Goal: Check status: Check status

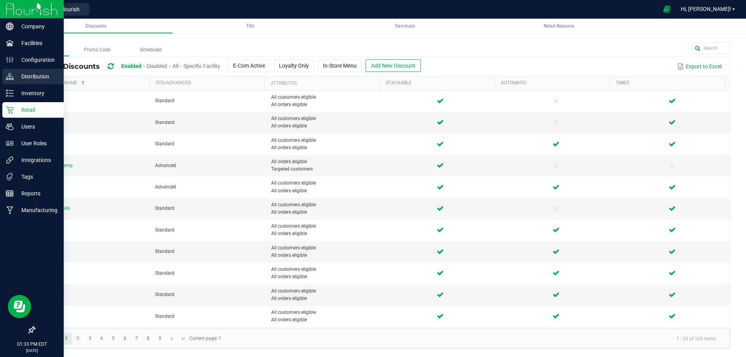
click at [30, 72] on p "Distribution" at bounding box center [37, 76] width 47 height 9
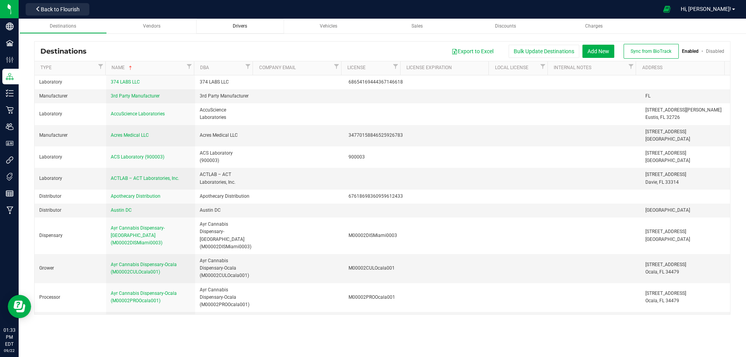
click at [239, 26] on span "Drivers" at bounding box center [240, 25] width 14 height 5
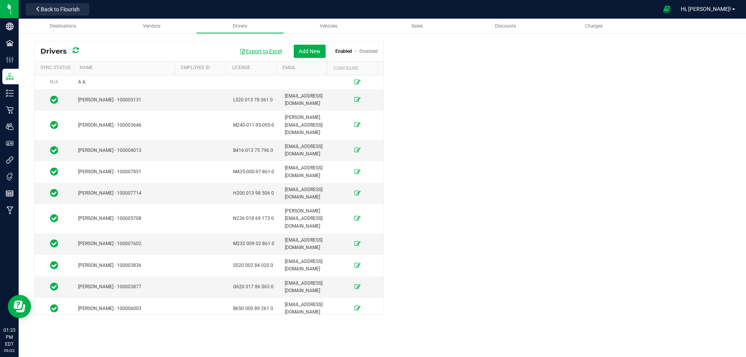
click at [261, 50] on button "Export to Excel" at bounding box center [261, 51] width 52 height 13
click at [331, 26] on span "Vehicles" at bounding box center [328, 25] width 17 height 5
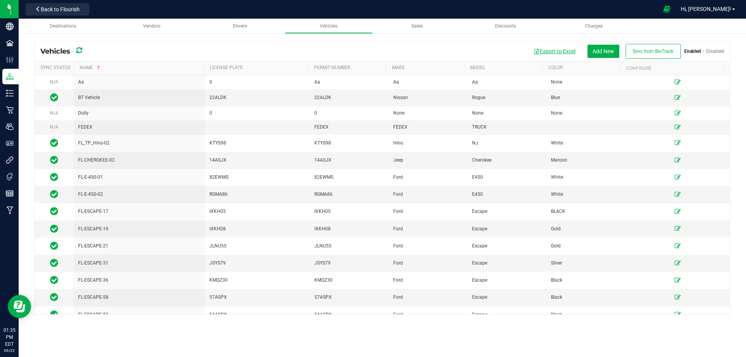
click at [558, 48] on button "Export to Excel" at bounding box center [554, 51] width 52 height 13
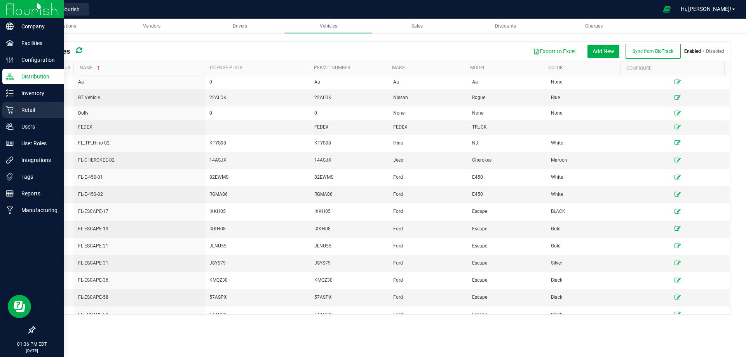
click at [23, 109] on p "Retail" at bounding box center [37, 109] width 47 height 9
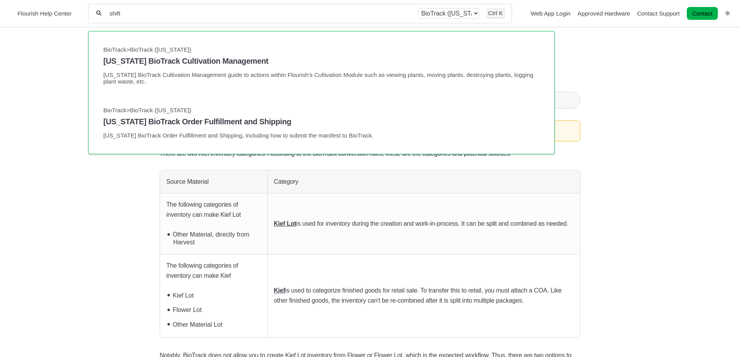
type input "shift"
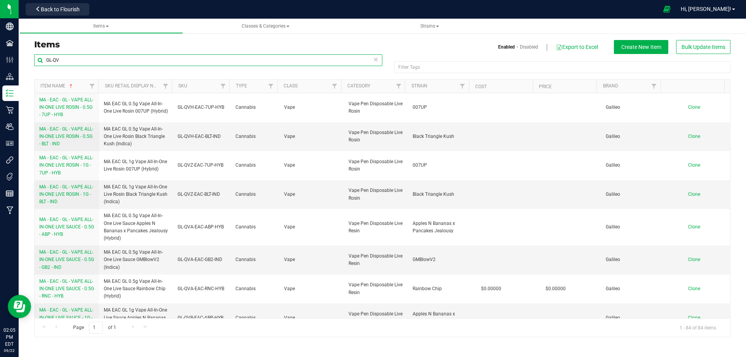
click at [80, 62] on input "GL-QV" at bounding box center [208, 60] width 348 height 12
click at [57, 61] on input "GL-QV" at bounding box center [208, 60] width 348 height 12
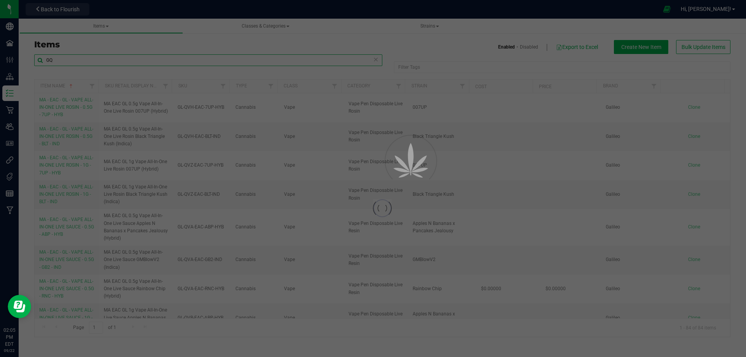
type input "G"
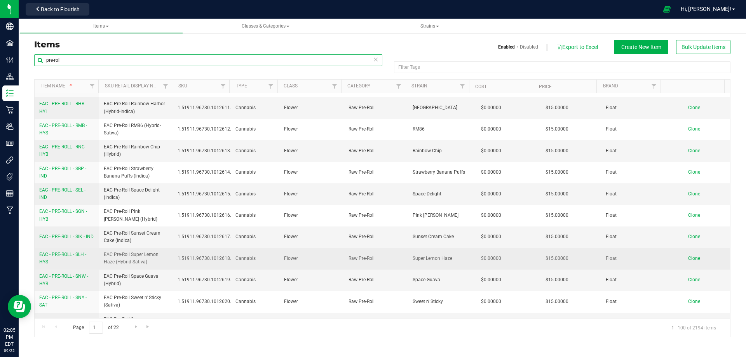
scroll to position [2117, 0]
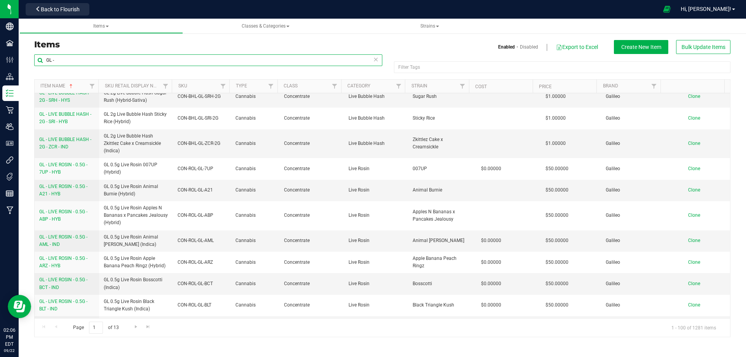
scroll to position [2027, 0]
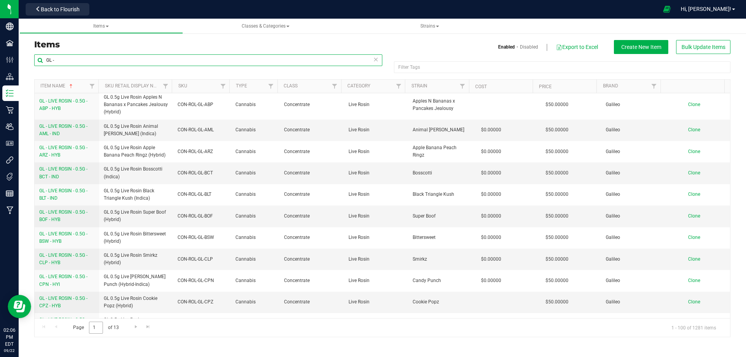
type input "GL -"
drag, startPoint x: 98, startPoint y: 326, endPoint x: 92, endPoint y: 326, distance: 6.2
click at [92, 326] on input "1" at bounding box center [96, 328] width 14 height 12
type input "4"
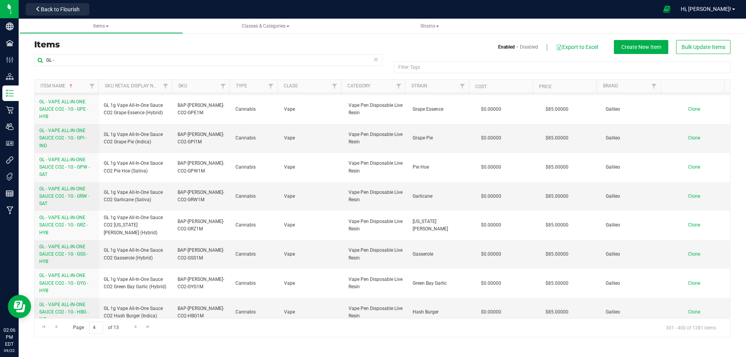
scroll to position [0, 0]
drag, startPoint x: 96, startPoint y: 328, endPoint x: 82, endPoint y: 328, distance: 14.0
click at [82, 328] on span "Page 4 of 13" at bounding box center [95, 328] width 59 height 12
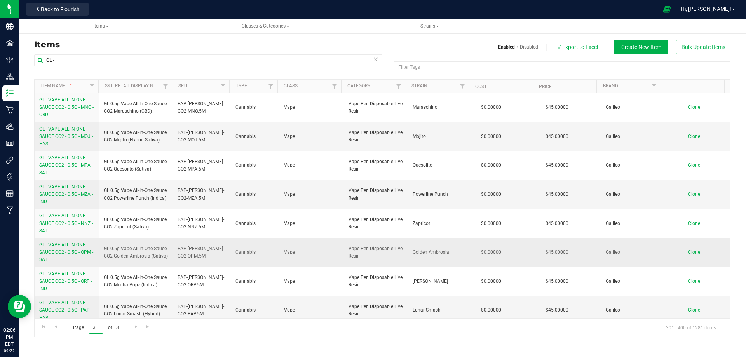
type input "3"
click at [65, 251] on span "GL - VAPE ALL-IN-ONE SAUCE CO2 - 0.5G - OPM - SAT" at bounding box center [66, 252] width 54 height 20
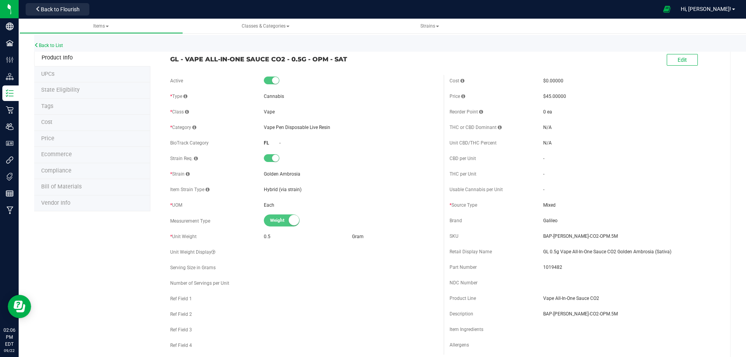
click at [73, 188] on span "Bill of Materials" at bounding box center [61, 186] width 40 height 7
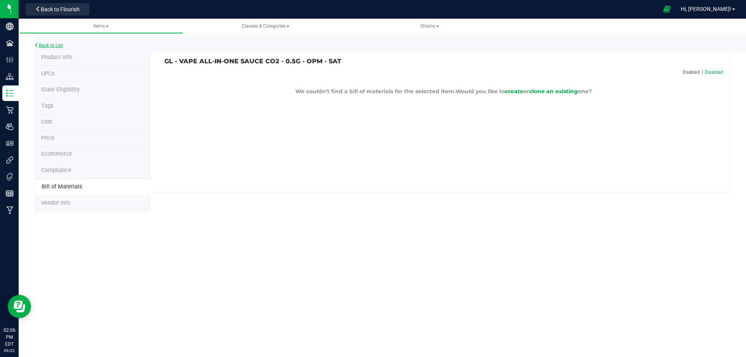
click at [46, 44] on link "Back to List" at bounding box center [48, 45] width 29 height 5
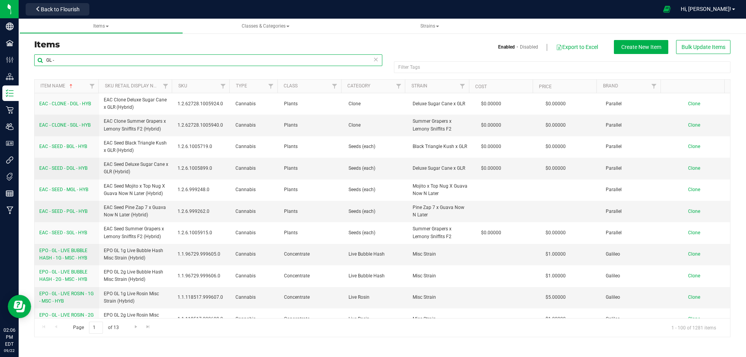
drag, startPoint x: 64, startPoint y: 62, endPoint x: 43, endPoint y: 62, distance: 20.6
click at [43, 62] on input "GL -" at bounding box center [208, 60] width 348 height 12
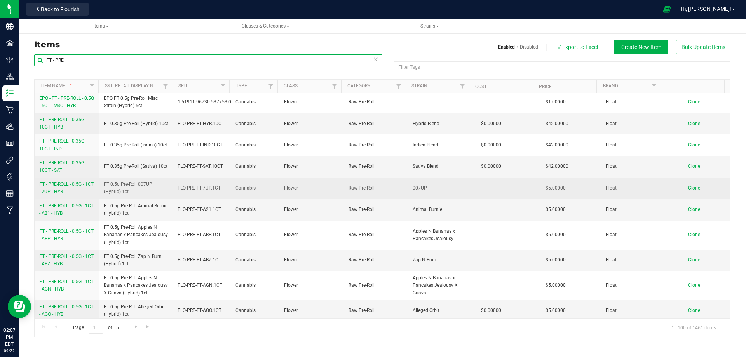
scroll to position [155, 0]
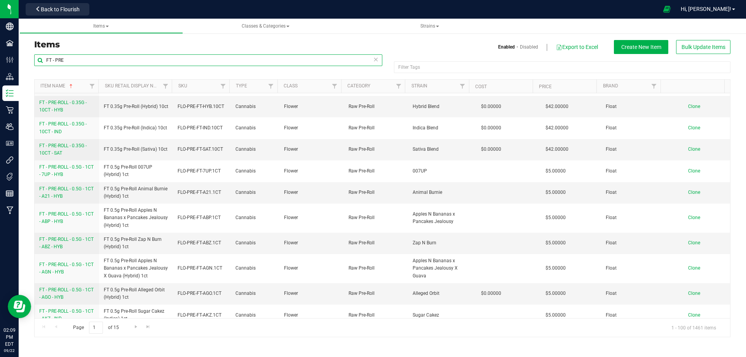
drag, startPoint x: 82, startPoint y: 62, endPoint x: 44, endPoint y: 62, distance: 37.3
click at [44, 62] on input "FT - PRE" at bounding box center [208, 60] width 348 height 12
paste input "-ROLL - 0.5G - 1CT - AML - IND"
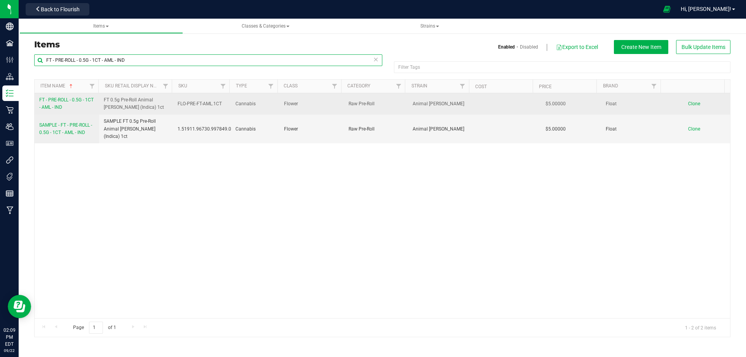
type input "FT - PRE-ROLL - 0.5G - 1CT - AML - IND"
click at [55, 102] on span "FT - PRE-ROLL - 0.5G - 1CT - AML - IND" at bounding box center [66, 103] width 54 height 13
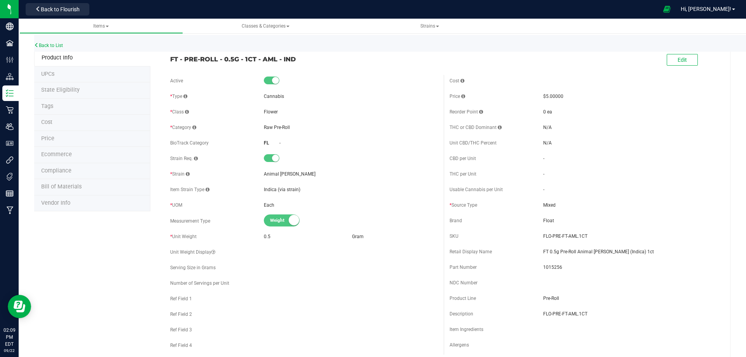
click at [61, 187] on span "Bill of Materials" at bounding box center [61, 186] width 40 height 7
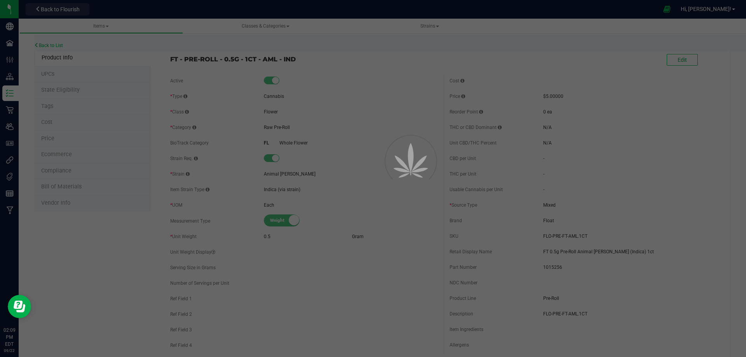
select select "8649"
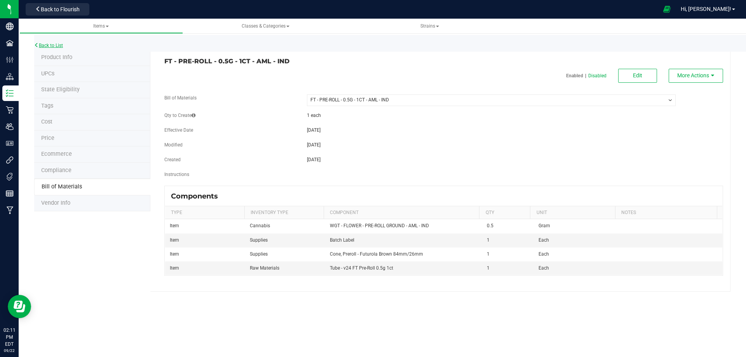
click at [56, 47] on link "Back to List" at bounding box center [48, 45] width 29 height 5
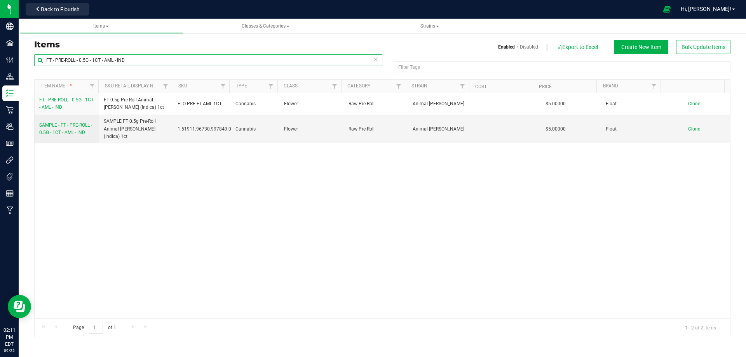
drag, startPoint x: 136, startPoint y: 62, endPoint x: 43, endPoint y: 59, distance: 92.9
click at [43, 59] on input "FT - PRE-ROLL - 0.5G - 1CT - AML - IND" at bounding box center [208, 60] width 348 height 12
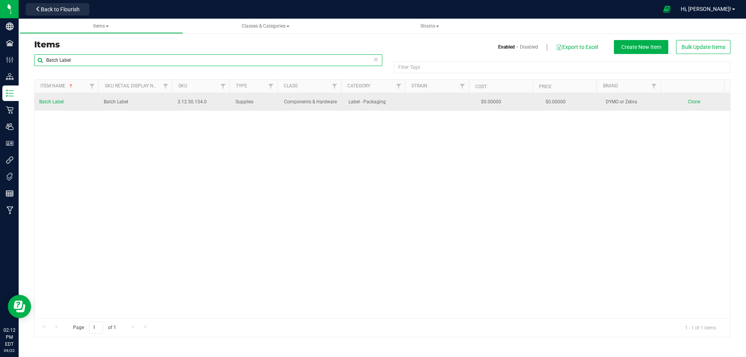
type input "Batch Label"
click at [55, 106] on link "Batch Label" at bounding box center [51, 101] width 24 height 7
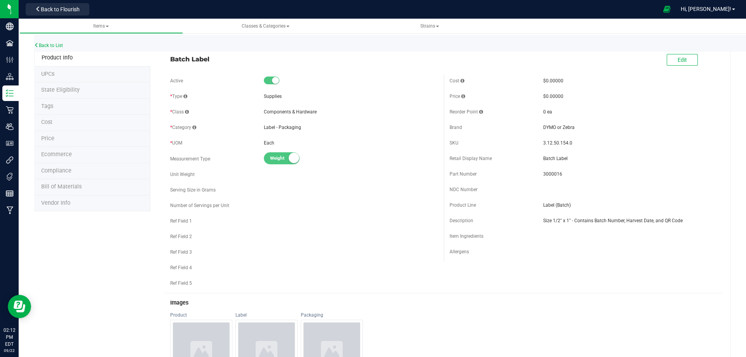
drag, startPoint x: 169, startPoint y: 59, endPoint x: 209, endPoint y: 57, distance: 40.1
click at [209, 57] on span "Batch Label" at bounding box center [304, 58] width 268 height 9
copy span "Batch Label"
drag, startPoint x: 538, startPoint y: 141, endPoint x: 570, endPoint y: 141, distance: 31.9
click at [570, 141] on div "SKU 3.12.50.154.0" at bounding box center [583, 143] width 268 height 12
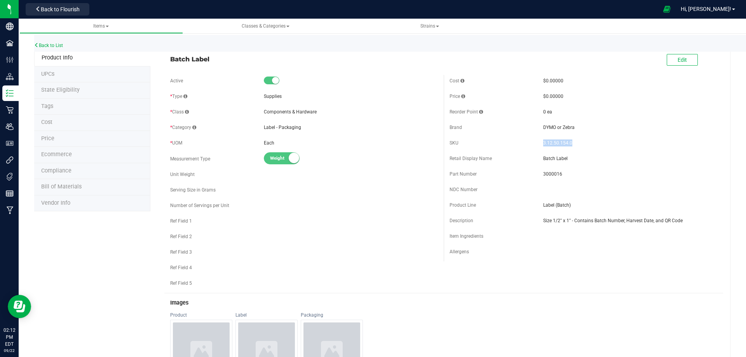
copy div "3.12.50.154.0"
drag, startPoint x: 539, startPoint y: 171, endPoint x: 562, endPoint y: 171, distance: 22.9
click at [562, 171] on span "3000016" at bounding box center [630, 174] width 174 height 7
copy span "3000016"
click at [47, 46] on link "Back to List" at bounding box center [48, 45] width 29 height 5
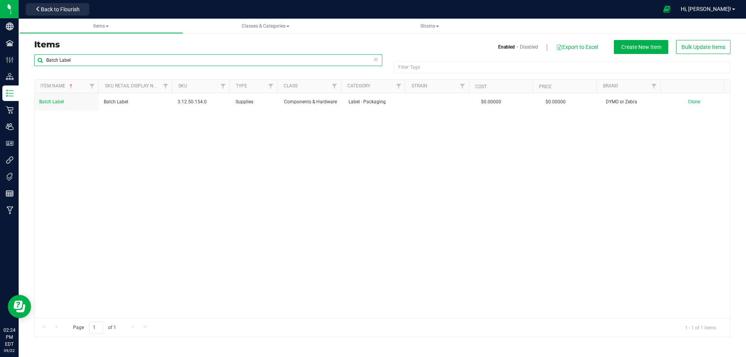
drag, startPoint x: 97, startPoint y: 63, endPoint x: 42, endPoint y: 63, distance: 55.2
click at [42, 63] on input "Batch Label" at bounding box center [208, 60] width 348 height 12
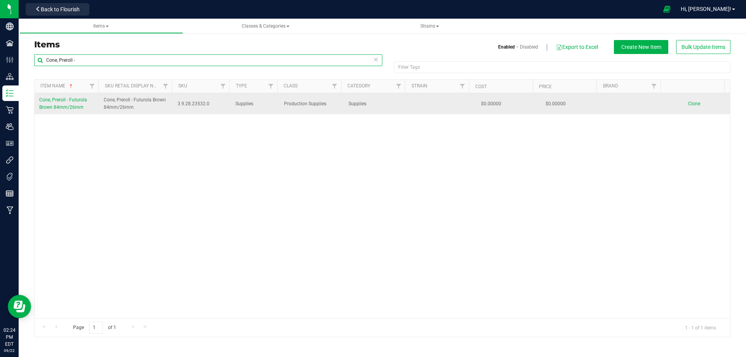
type input "Cone, Preroll -"
click at [63, 105] on span "Cone, Preroll - Futurola Brown 84mm/26mm" at bounding box center [63, 103] width 48 height 13
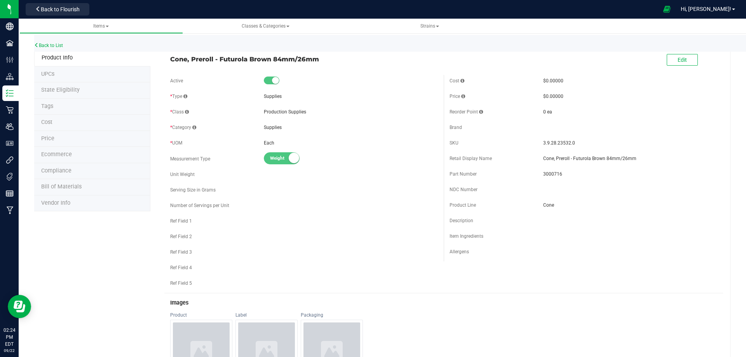
drag, startPoint x: 171, startPoint y: 58, endPoint x: 339, endPoint y: 57, distance: 167.8
click at [339, 57] on span "Cone, Preroll - Futurola Brown 84mm/26mm" at bounding box center [304, 58] width 268 height 9
copy span "Cone, Preroll - Futurola Brown 84mm/26mm"
drag, startPoint x: 537, startPoint y: 173, endPoint x: 557, endPoint y: 173, distance: 19.8
click at [557, 173] on div "Part Number 3000716" at bounding box center [583, 174] width 268 height 12
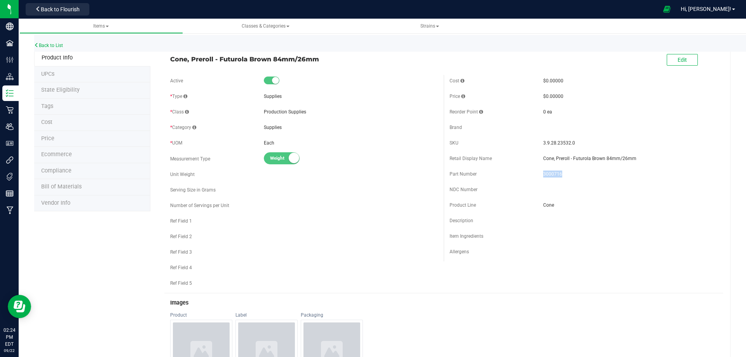
copy div "3000716"
click at [55, 43] on link "Back to List" at bounding box center [48, 45] width 29 height 5
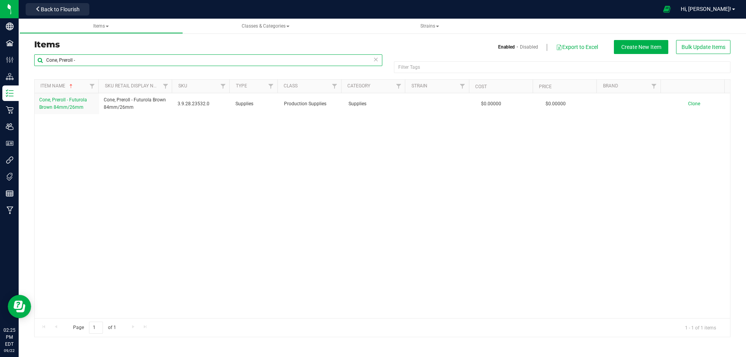
drag, startPoint x: 82, startPoint y: 58, endPoint x: 38, endPoint y: 62, distance: 44.4
click at [38, 62] on input "Cone, Preroll -" at bounding box center [208, 60] width 348 height 12
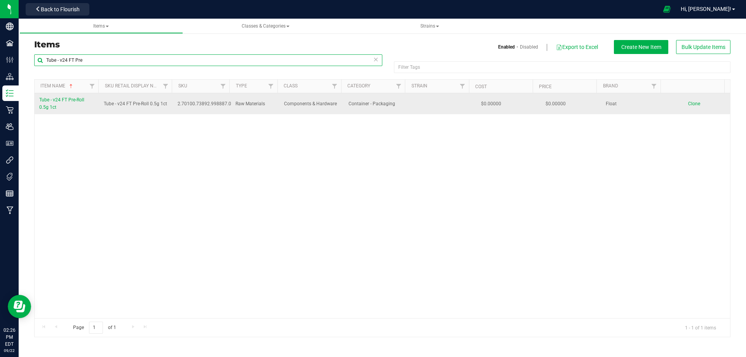
type input "Tube - v24 FT Pre"
click at [63, 102] on span "Tube - v24 FT Pre-Roll 0.5g 1ct" at bounding box center [61, 103] width 45 height 13
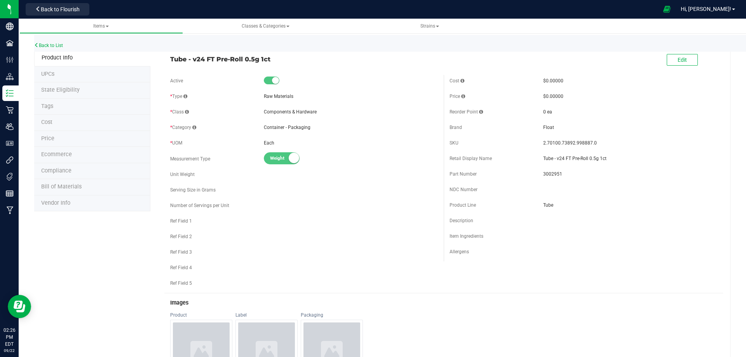
drag, startPoint x: 170, startPoint y: 57, endPoint x: 272, endPoint y: 57, distance: 102.2
click at [272, 57] on span "Tube - v24 FT Pre-Roll 0.5g 1ct" at bounding box center [304, 58] width 268 height 9
copy span "Tube - v24 FT Pre-Roll 0.5g 1ct"
drag, startPoint x: 538, startPoint y: 172, endPoint x: 558, endPoint y: 172, distance: 20.2
click at [558, 172] on div "Part Number 3002951" at bounding box center [583, 174] width 268 height 12
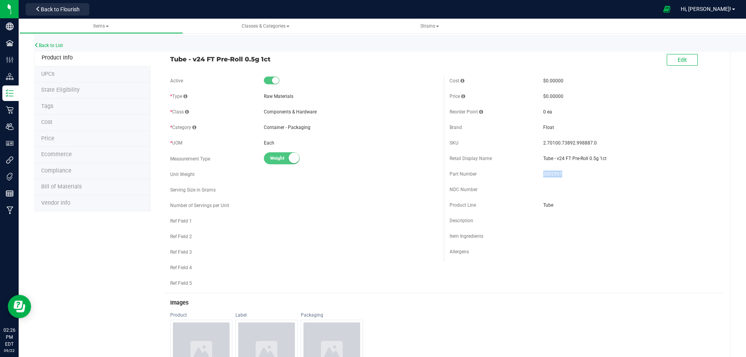
copy div "3002951"
click at [51, 44] on link "Back to List" at bounding box center [48, 45] width 29 height 5
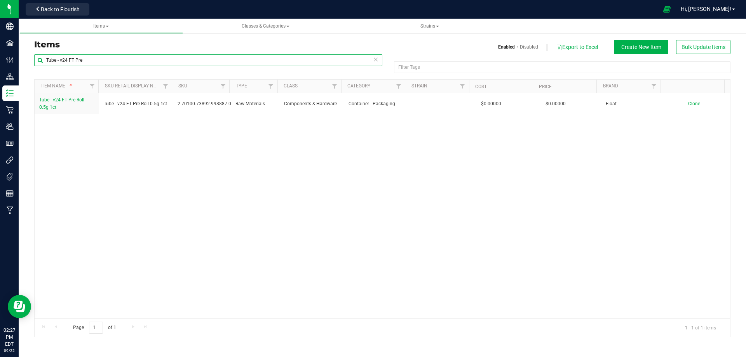
drag, startPoint x: 94, startPoint y: 64, endPoint x: 44, endPoint y: 59, distance: 50.3
click at [44, 59] on input "Tube - v24 FT Pre" at bounding box center [208, 60] width 348 height 12
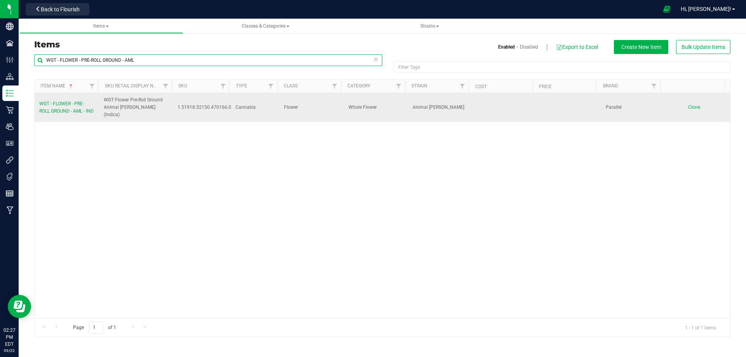
type input "WGT - FLOWER - PRE-ROLL GROUND - AML"
click at [69, 106] on span "WGT - FLOWER - PRE-ROLL GROUND - AML - IND" at bounding box center [66, 107] width 54 height 13
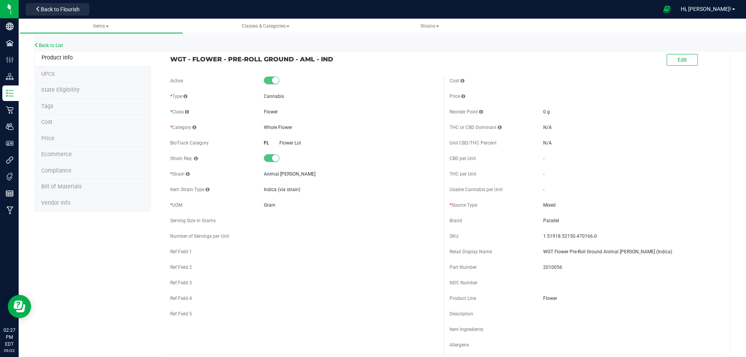
drag, startPoint x: 172, startPoint y: 57, endPoint x: 340, endPoint y: 67, distance: 167.7
click at [340, 67] on div "WGT - FLOWER - PRE-ROLL GROUND - AML - IND Edit" at bounding box center [443, 59] width 559 height 19
copy span "WGT - FLOWER - PRE-ROLL GROUND - AML - IND"
drag, startPoint x: 540, startPoint y: 268, endPoint x: 557, endPoint y: 268, distance: 17.5
click at [557, 268] on span "2010056" at bounding box center [630, 267] width 174 height 7
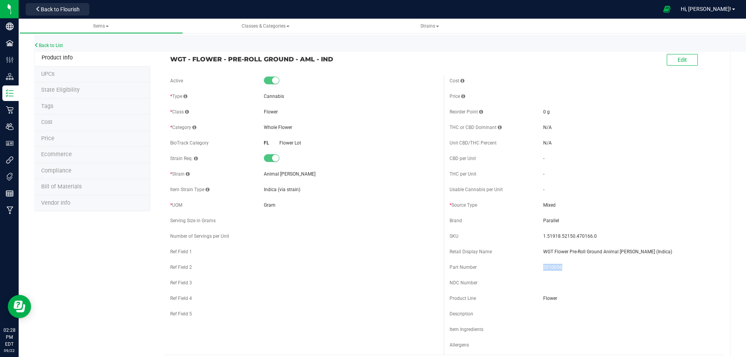
copy span "2010056"
click at [48, 47] on link "Back to List" at bounding box center [48, 45] width 29 height 5
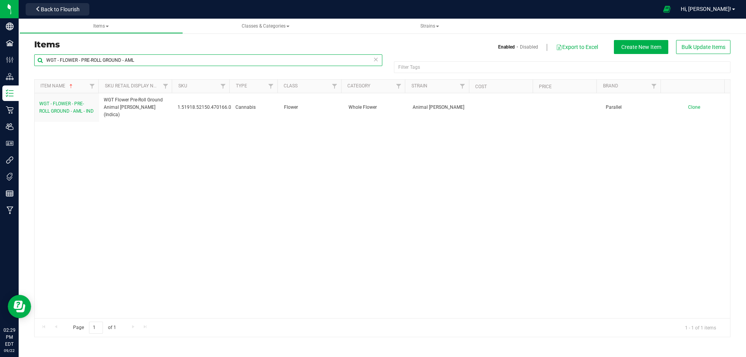
drag, startPoint x: 143, startPoint y: 60, endPoint x: 37, endPoint y: 58, distance: 105.7
click at [37, 58] on input "WGT - FLOWER - PRE-ROLL GROUND - AML" at bounding box center [208, 60] width 348 height 12
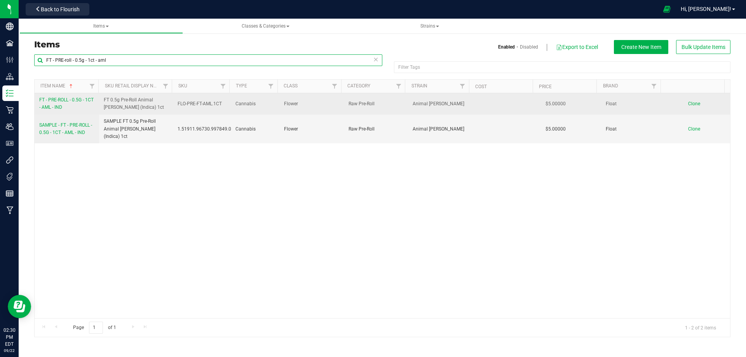
type input "FT - PRE-roll - 0.5g - 1ct - aml"
click at [56, 101] on span "FT - PRE-ROLL - 0.5G - 1CT - AML - IND" at bounding box center [66, 103] width 54 height 13
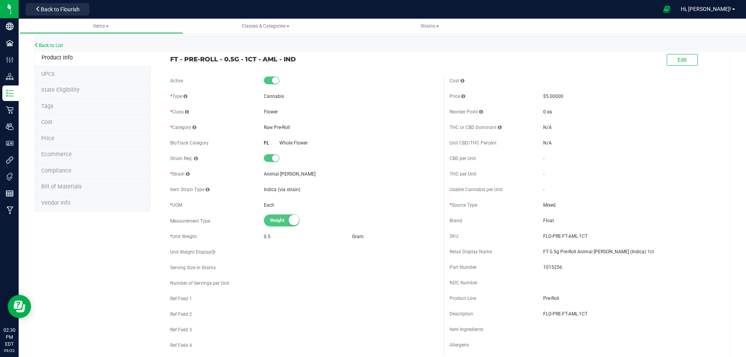
drag, startPoint x: 171, startPoint y: 57, endPoint x: 308, endPoint y: 60, distance: 137.2
click at [308, 60] on span "FT - PRE-ROLL - 0.5G - 1CT - AML - IND" at bounding box center [304, 58] width 268 height 9
copy span "FT - PRE-ROLL - 0.5G - 1CT - AML - IND"
drag, startPoint x: 540, startPoint y: 251, endPoint x: 641, endPoint y: 251, distance: 101.0
click at [641, 251] on span "FT 0.5g Pre-Roll Animal [PERSON_NAME] (Indica) 1ct" at bounding box center [630, 251] width 174 height 7
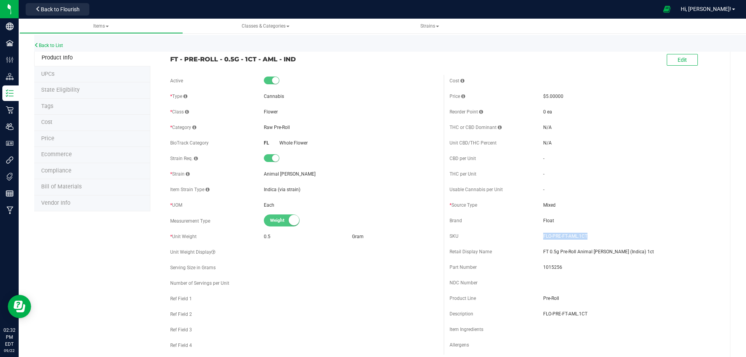
drag, startPoint x: 538, startPoint y: 235, endPoint x: 582, endPoint y: 235, distance: 43.9
click at [582, 235] on div "SKU FLO-PRE-FT-AML.1CT" at bounding box center [583, 236] width 268 height 12
drag, startPoint x: 169, startPoint y: 56, endPoint x: 294, endPoint y: 57, distance: 125.5
click at [294, 57] on div "FT - PRE-ROLL - 0.5G - 1CT - AML - IND" at bounding box center [303, 56] width 279 height 13
click at [69, 183] on li "Bill of Materials" at bounding box center [92, 187] width 116 height 16
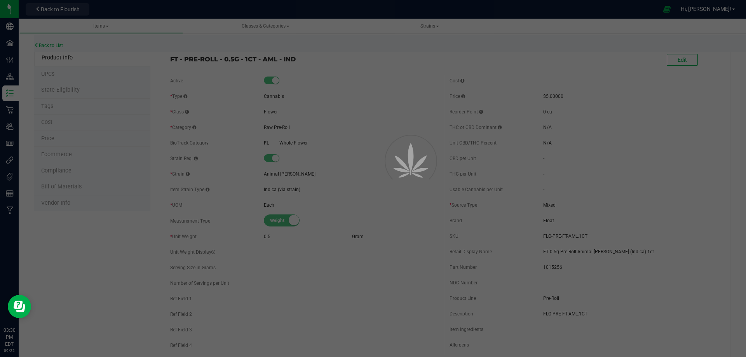
select select "8649"
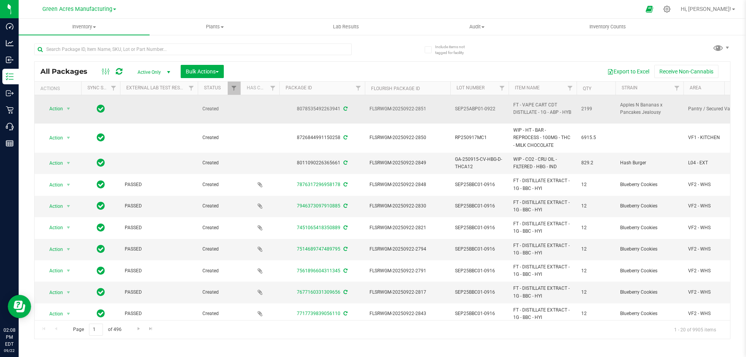
scroll to position [233, 0]
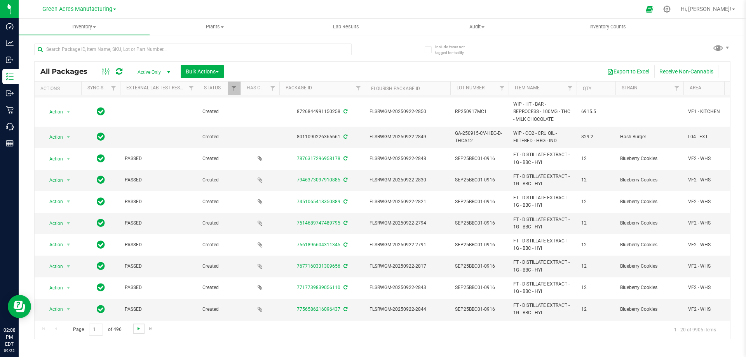
click at [137, 329] on span "Go to the next page" at bounding box center [139, 329] width 6 height 6
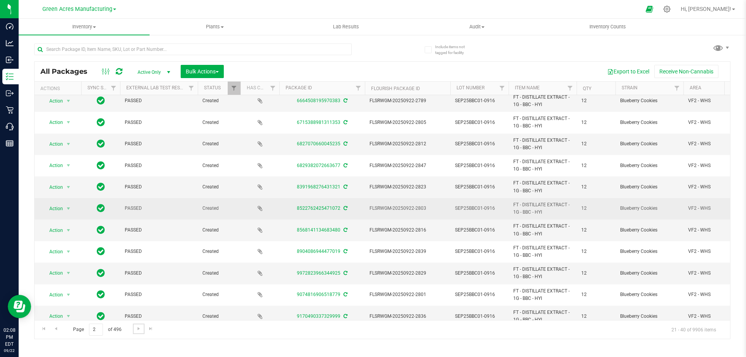
scroll to position [211, 0]
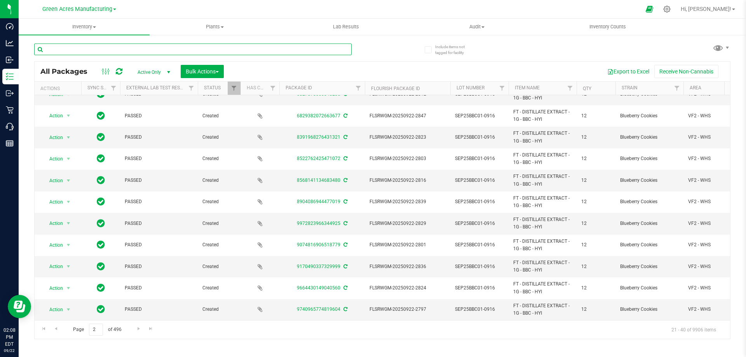
click at [71, 49] on input "text" at bounding box center [192, 50] width 317 height 12
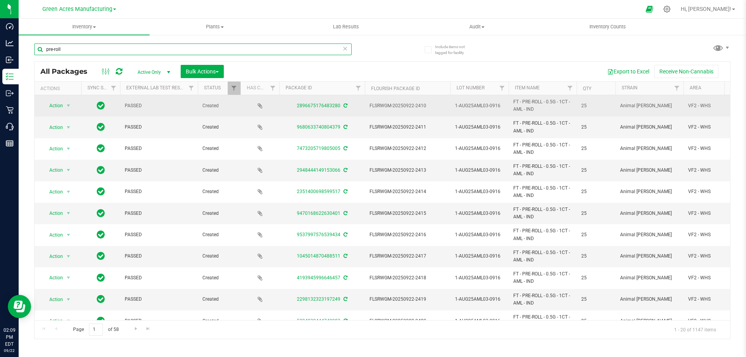
type input "pre-roll"
drag, startPoint x: 513, startPoint y: 101, endPoint x: 536, endPoint y: 108, distance: 24.2
click at [536, 108] on span "FT - PRE-ROLL - 0.5G - 1CT - AML - IND" at bounding box center [542, 105] width 59 height 15
copy span "FT - PRE-ROLL - 0.5G - 1CT - AML - IND"
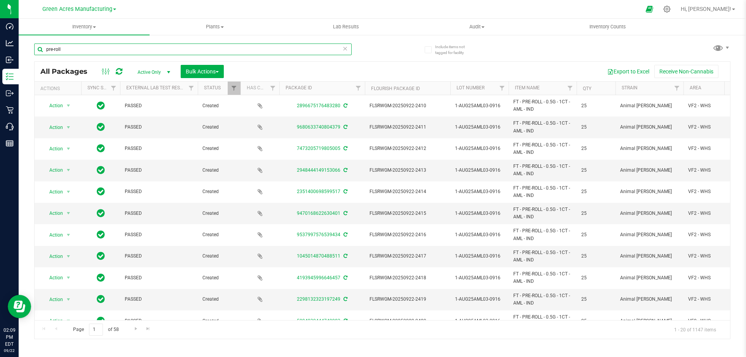
click at [98, 50] on input "pre-roll" at bounding box center [192, 50] width 317 height 12
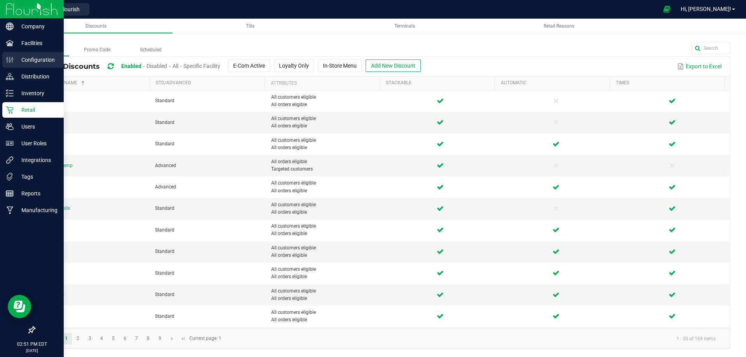
click at [33, 58] on p "Configuration" at bounding box center [37, 59] width 47 height 9
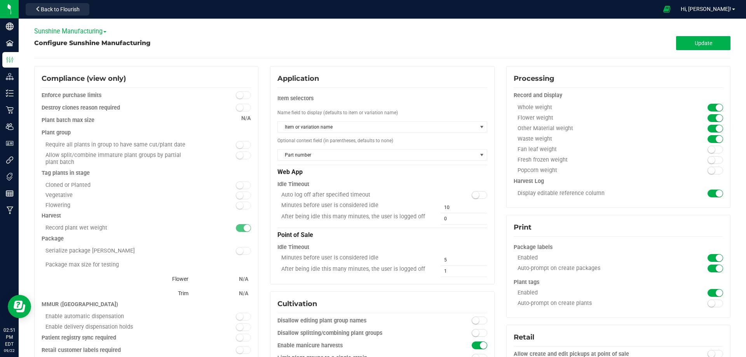
click at [84, 33] on span "Sunshine Manufacturing" at bounding box center [70, 31] width 72 height 7
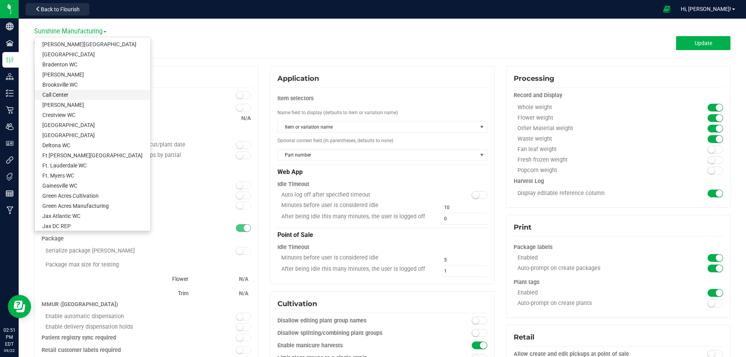
click at [58, 93] on link "Call Center" at bounding box center [93, 95] width 116 height 10
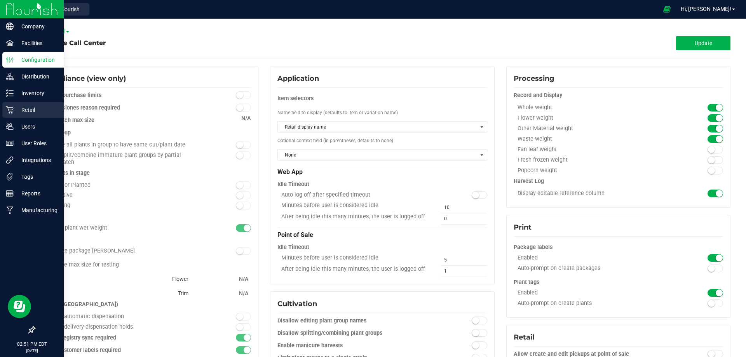
click at [26, 105] on p "Retail" at bounding box center [37, 109] width 47 height 9
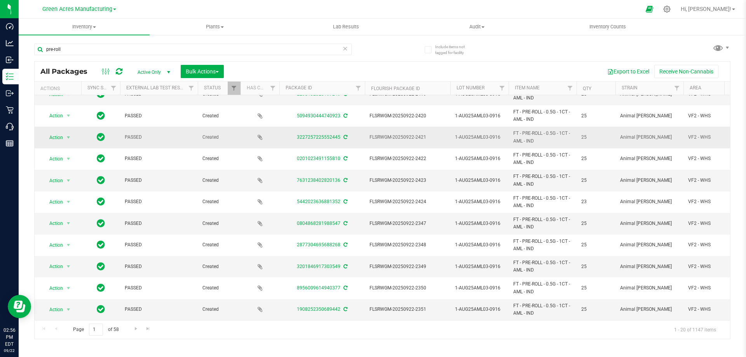
scroll to position [211, 0]
drag, startPoint x: 292, startPoint y: 303, endPoint x: 339, endPoint y: 303, distance: 47.0
click at [339, 306] on div "1908252350689442" at bounding box center [322, 309] width 88 height 7
copy link "1908252350689442"
drag, startPoint x: 76, startPoint y: 51, endPoint x: 34, endPoint y: 43, distance: 42.7
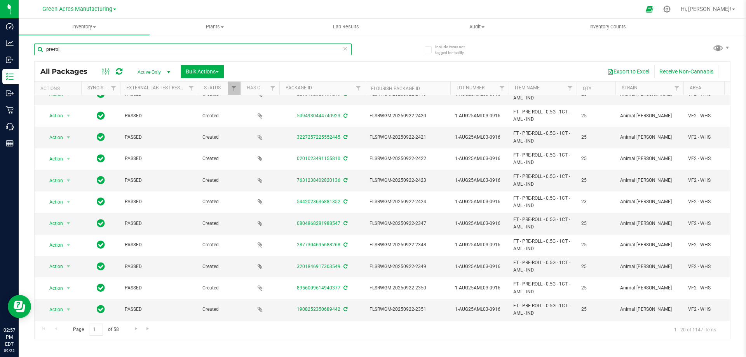
click at [34, 43] on div "Include items not tagged for facility pre-roll All Packages Active Only Active …" at bounding box center [382, 152] width 727 height 237
paste input "1908252350689442"
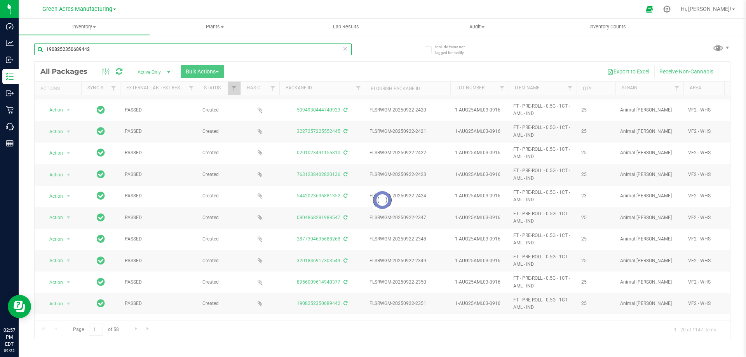
type input "1908252350689442"
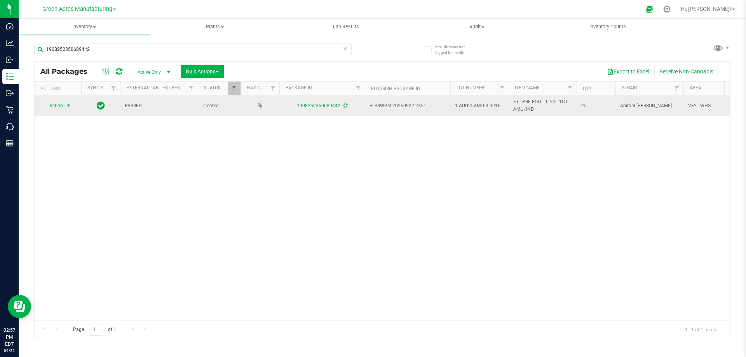
click at [50, 106] on span "Action" at bounding box center [52, 105] width 21 height 11
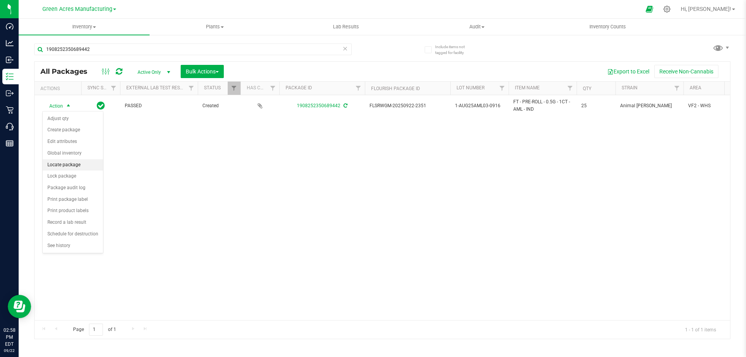
click at [57, 165] on li "Locate package" at bounding box center [73, 165] width 60 height 12
